Goal: Use online tool/utility: Utilize a website feature to perform a specific function

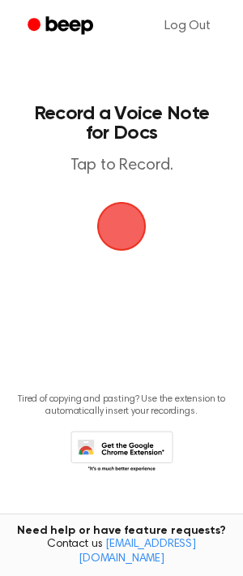
click at [129, 233] on span "button" at bounding box center [121, 226] width 55 height 55
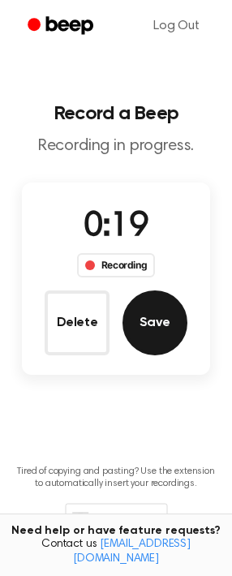
click at [152, 319] on button "Save" at bounding box center [154, 322] width 65 height 65
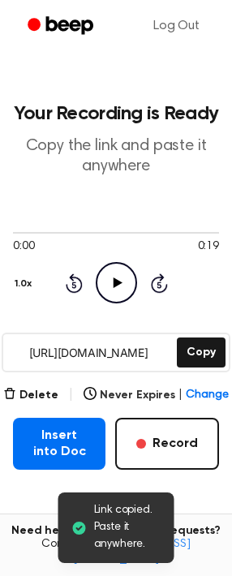
click at [113, 279] on icon "Play Audio" at bounding box center [116, 282] width 41 height 41
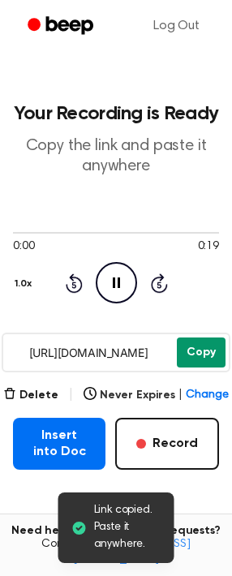
click at [207, 345] on button "Copy" at bounding box center [201, 352] width 49 height 30
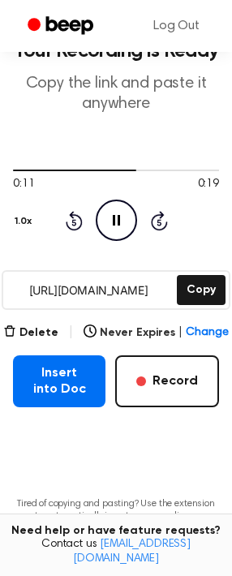
scroll to position [63, 0]
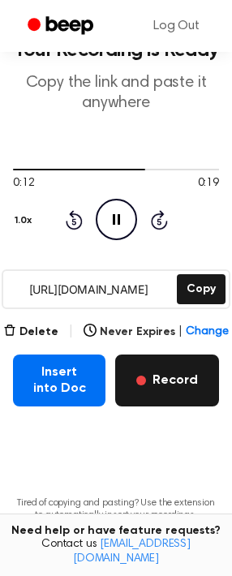
click at [180, 383] on button "Record" at bounding box center [167, 380] width 104 height 52
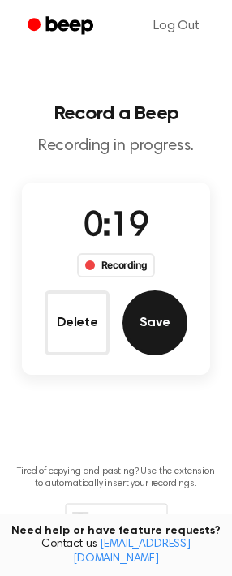
click at [167, 335] on button "Save" at bounding box center [154, 322] width 65 height 65
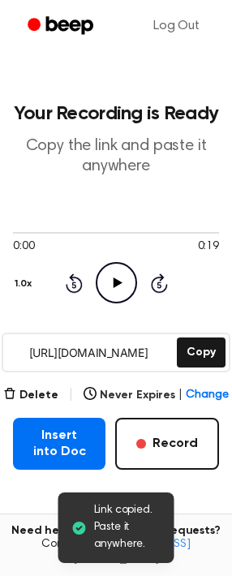
click at [194, 334] on div "[URL][DOMAIN_NAME] Copy" at bounding box center [116, 352] width 229 height 40
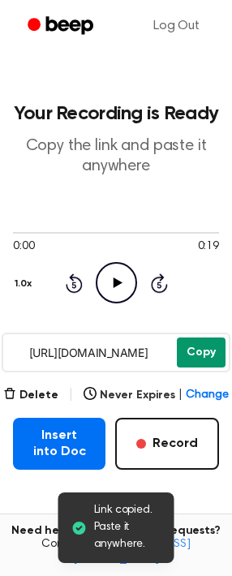
click at [193, 347] on button "Copy" at bounding box center [201, 352] width 49 height 30
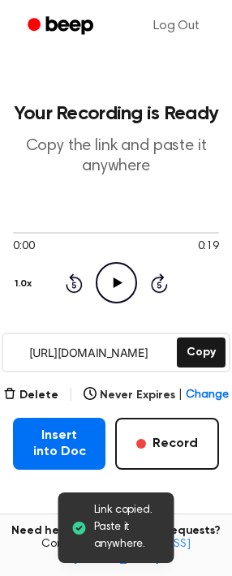
click at [105, 267] on icon "Play Audio" at bounding box center [116, 282] width 41 height 41
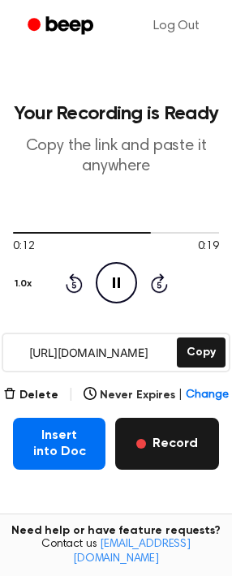
click at [133, 443] on button "Record" at bounding box center [167, 443] width 104 height 52
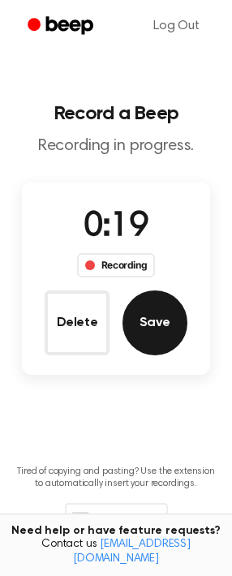
click at [152, 338] on button "Save" at bounding box center [154, 322] width 65 height 65
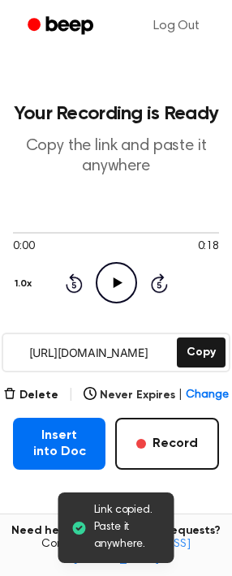
click at [191, 294] on div "0:00 0:18 Your browser does not support the [object Object] element. 1.0x Rewin…" at bounding box center [116, 264] width 206 height 78
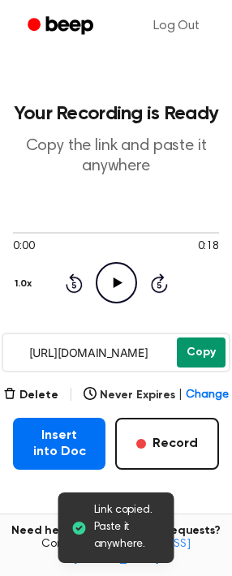
click at [189, 345] on button "Copy" at bounding box center [201, 352] width 49 height 30
